Goal: Information Seeking & Learning: Check status

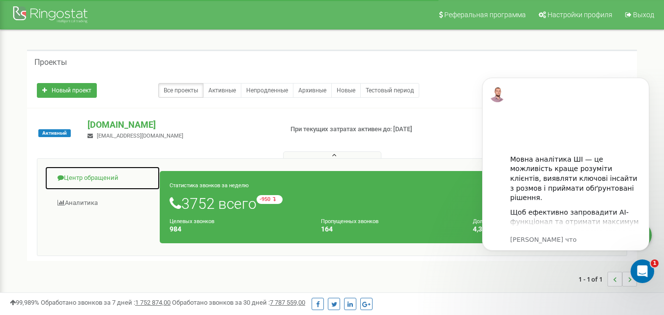
click at [107, 176] on link "Центр обращений" at bounding box center [103, 178] width 116 height 24
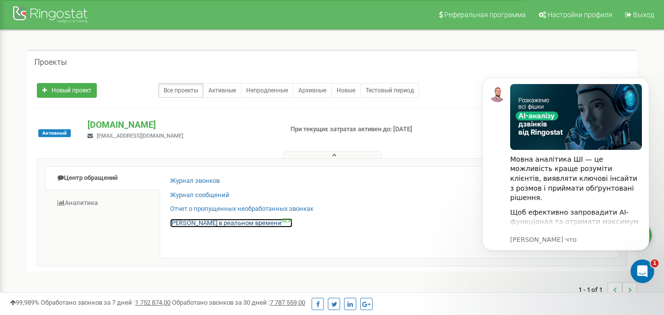
click at [210, 223] on link "Звонки в реальном времени NEW" at bounding box center [231, 223] width 122 height 9
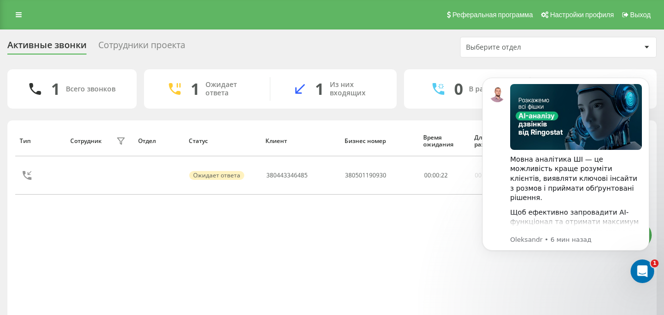
click at [574, 260] on body "Мовна аналітика ШІ — це можливість краще розуміти клієнтів, виявляти ключові ін…" at bounding box center [566, 176] width 189 height 218
click at [648, 80] on icon "Dismiss notification" at bounding box center [646, 80] width 3 height 3
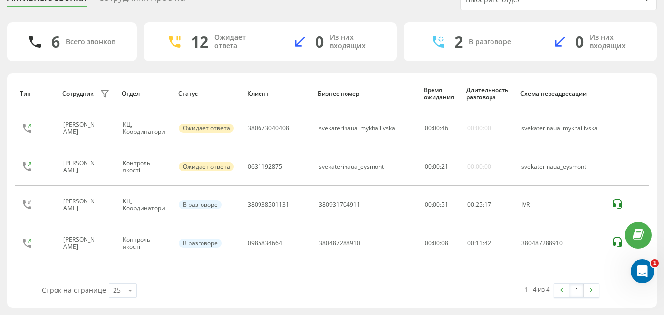
scroll to position [47, 0]
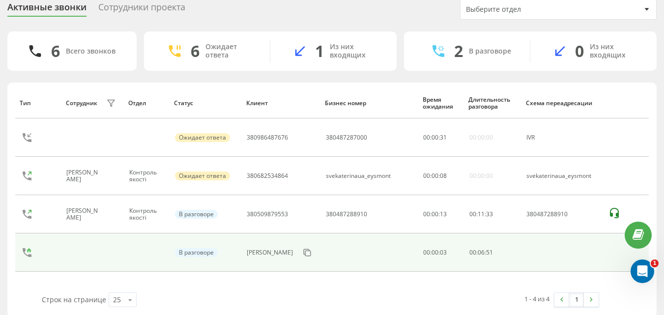
scroll to position [47, 0]
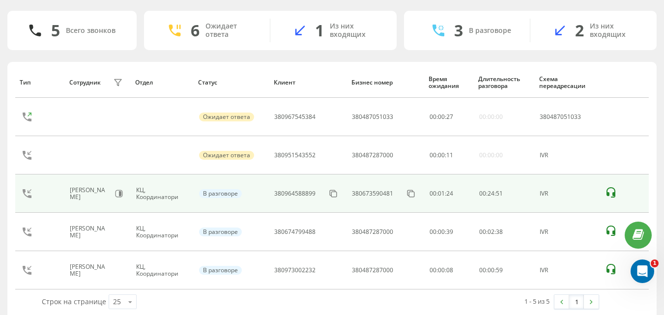
scroll to position [70, 0]
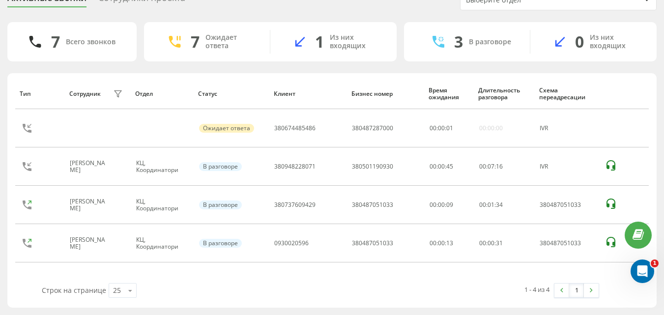
scroll to position [47, 0]
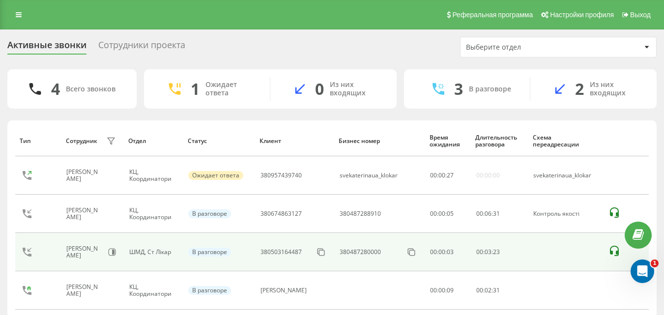
scroll to position [47, 0]
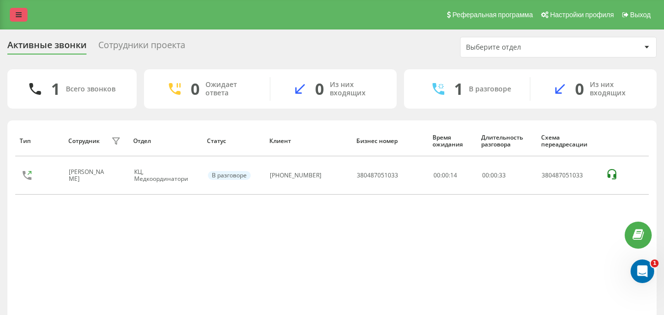
click at [22, 14] on link at bounding box center [19, 15] width 18 height 14
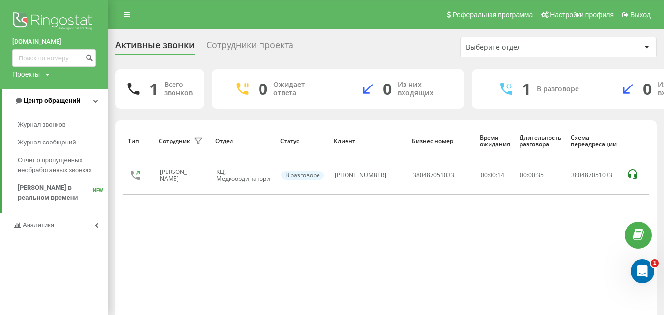
click at [51, 104] on span "Центр обращений" at bounding box center [52, 100] width 57 height 7
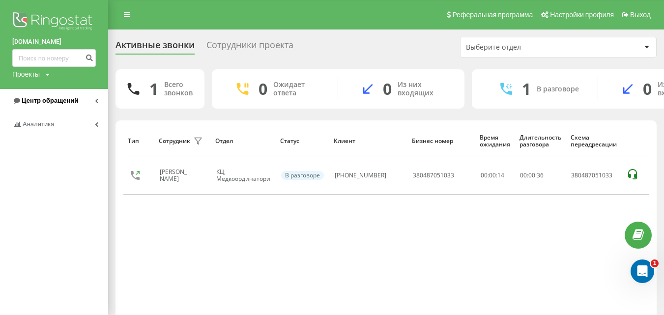
click at [57, 101] on span "Центр обращений" at bounding box center [50, 100] width 57 height 7
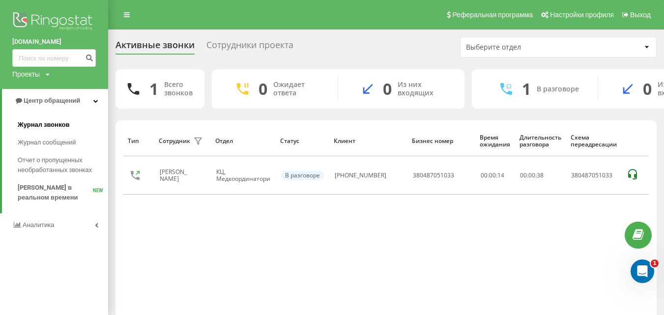
click at [46, 124] on span "Журнал звонков" at bounding box center [44, 125] width 52 height 10
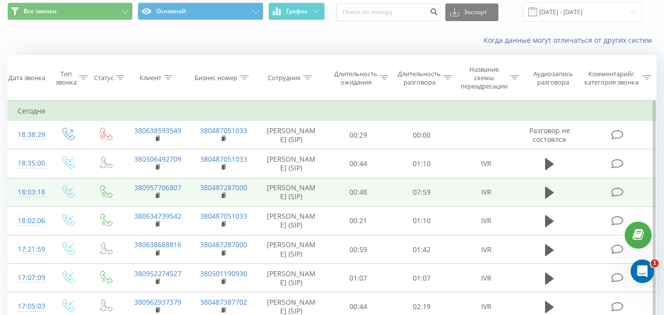
scroll to position [49, 0]
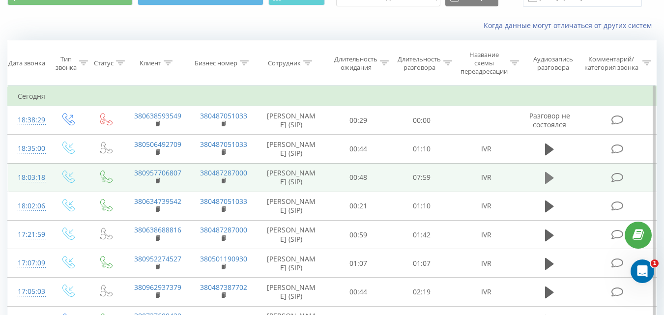
click at [552, 184] on icon at bounding box center [549, 178] width 9 height 12
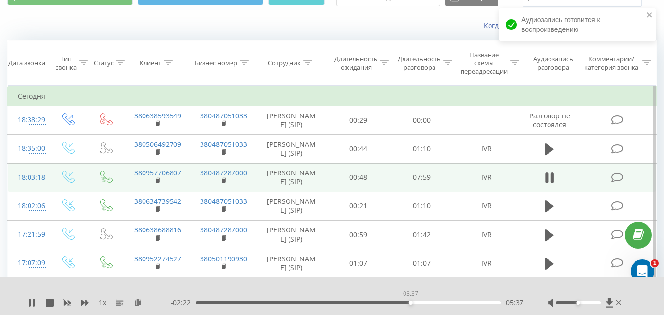
click at [411, 301] on div "05:37" at bounding box center [348, 302] width 305 height 3
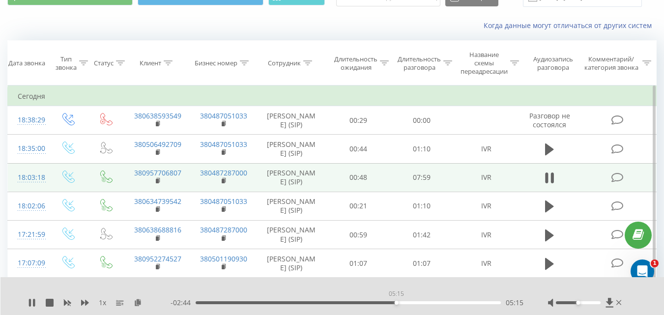
click at [396, 303] on div "05:15" at bounding box center [348, 302] width 305 height 3
click at [377, 303] on div "05:19" at bounding box center [348, 302] width 305 height 3
click at [211, 303] on div "00:24" at bounding box center [348, 302] width 305 height 3
click at [207, 303] on div "00:17" at bounding box center [348, 302] width 305 height 3
click at [201, 302] on div "00:09" at bounding box center [348, 302] width 305 height 3
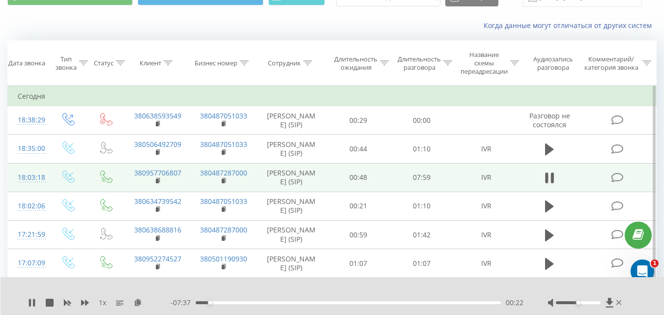
click at [201, 301] on div "00:22" at bounding box center [348, 302] width 305 height 3
click at [201, 303] on div "01:05" at bounding box center [348, 302] width 305 height 3
click at [203, 302] on div "00:09" at bounding box center [202, 303] width 4 height 4
click at [391, 303] on div "05:06" at bounding box center [348, 302] width 305 height 3
click at [396, 303] on div "05:14" at bounding box center [348, 302] width 305 height 3
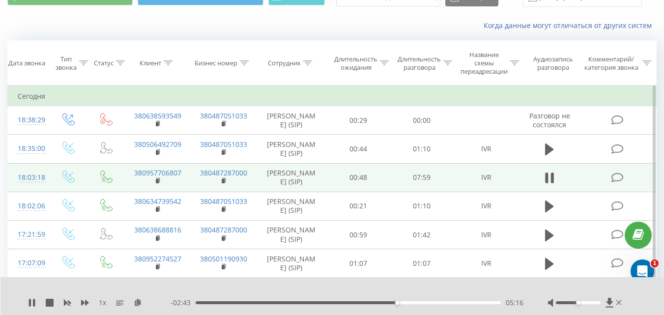
click at [386, 303] on div "05:16" at bounding box center [348, 302] width 305 height 3
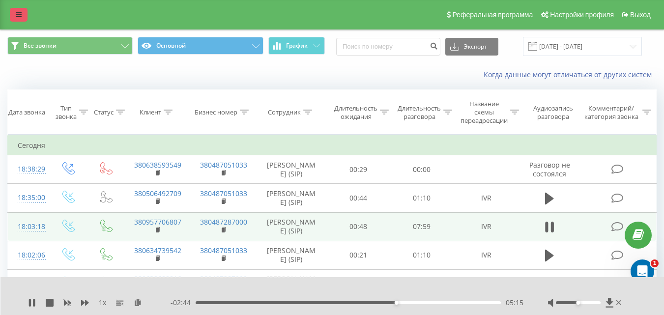
click at [23, 18] on link at bounding box center [19, 15] width 18 height 14
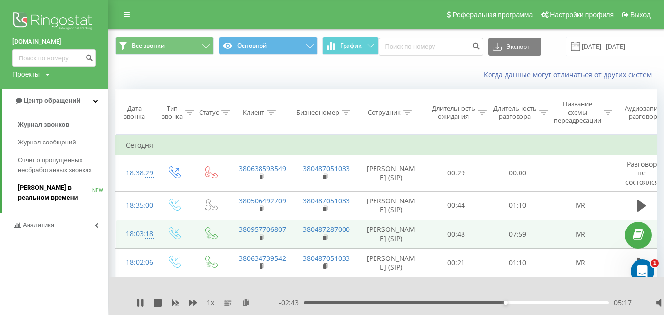
click at [37, 192] on span "[PERSON_NAME] в реальном времени" at bounding box center [55, 193] width 75 height 20
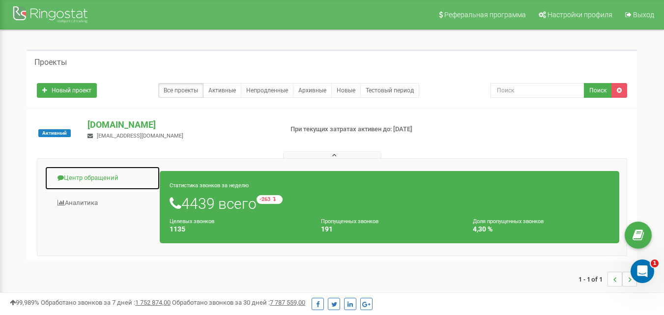
click at [80, 177] on link "Центр обращений" at bounding box center [103, 178] width 116 height 24
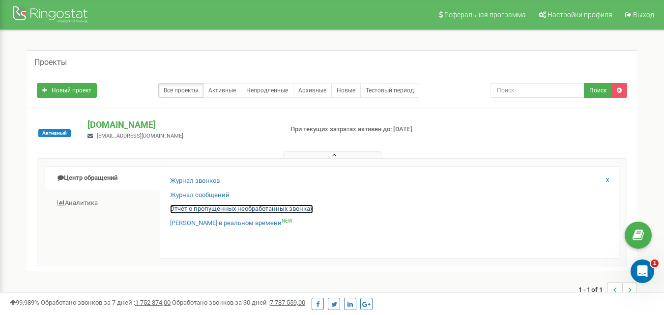
click at [203, 208] on link "Отчет о пропущенных необработанных звонках" at bounding box center [241, 209] width 143 height 9
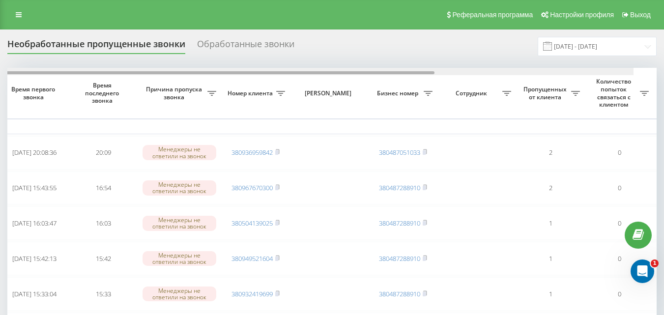
drag, startPoint x: 223, startPoint y: 71, endPoint x: 244, endPoint y: 87, distance: 26.0
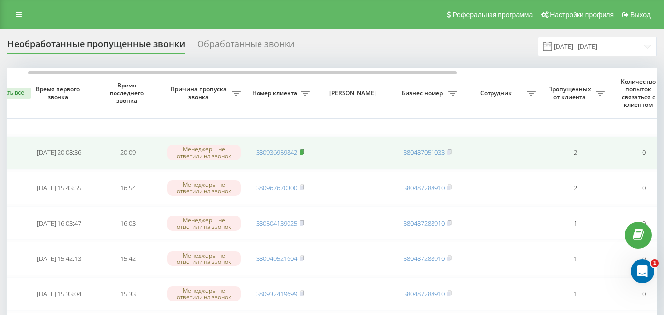
click at [304, 149] on icon at bounding box center [302, 152] width 4 height 6
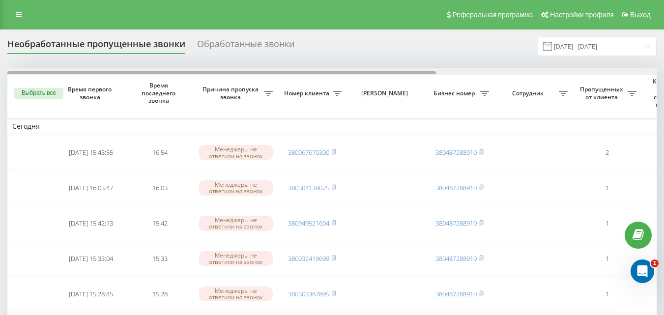
drag, startPoint x: 302, startPoint y: 74, endPoint x: 159, endPoint y: 46, distance: 145.4
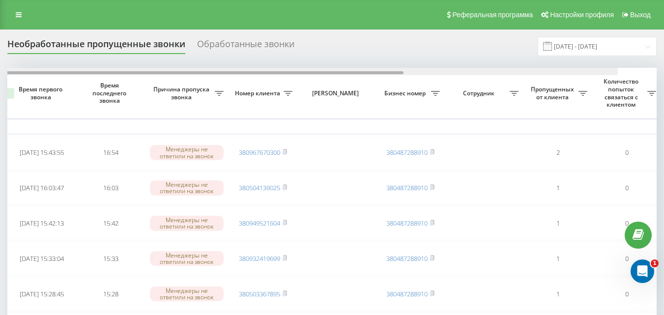
scroll to position [0, 2]
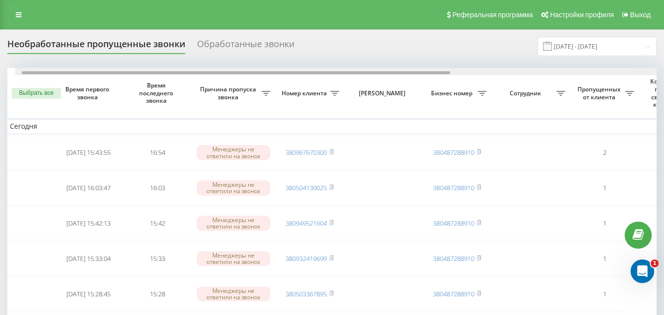
drag, startPoint x: 185, startPoint y: 72, endPoint x: 181, endPoint y: 49, distance: 23.9
